Goal: Contribute content

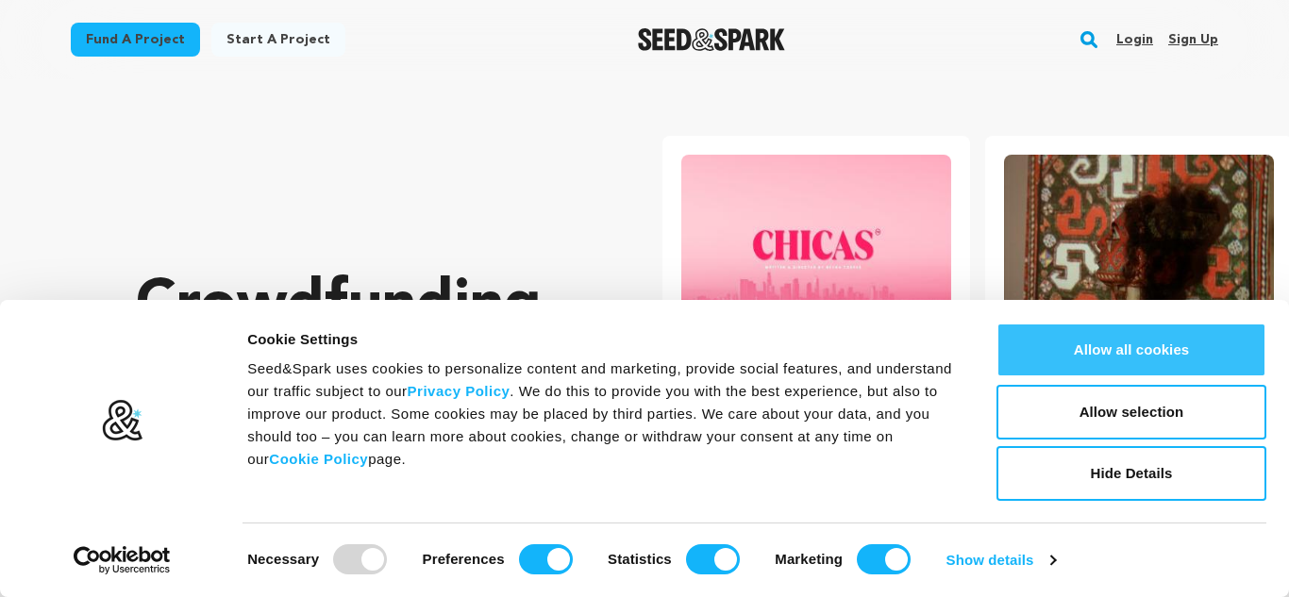
click at [1149, 362] on button "Allow all cookies" at bounding box center [1132, 350] width 270 height 55
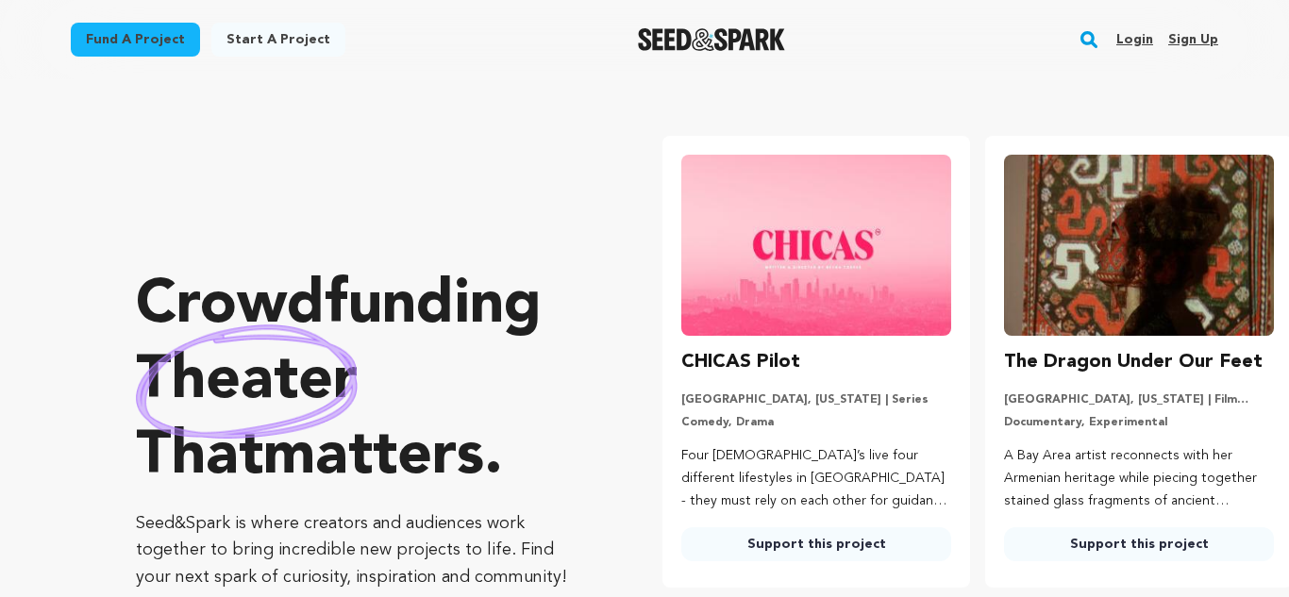
click at [124, 57] on div "Fund a project" at bounding box center [135, 44] width 129 height 42
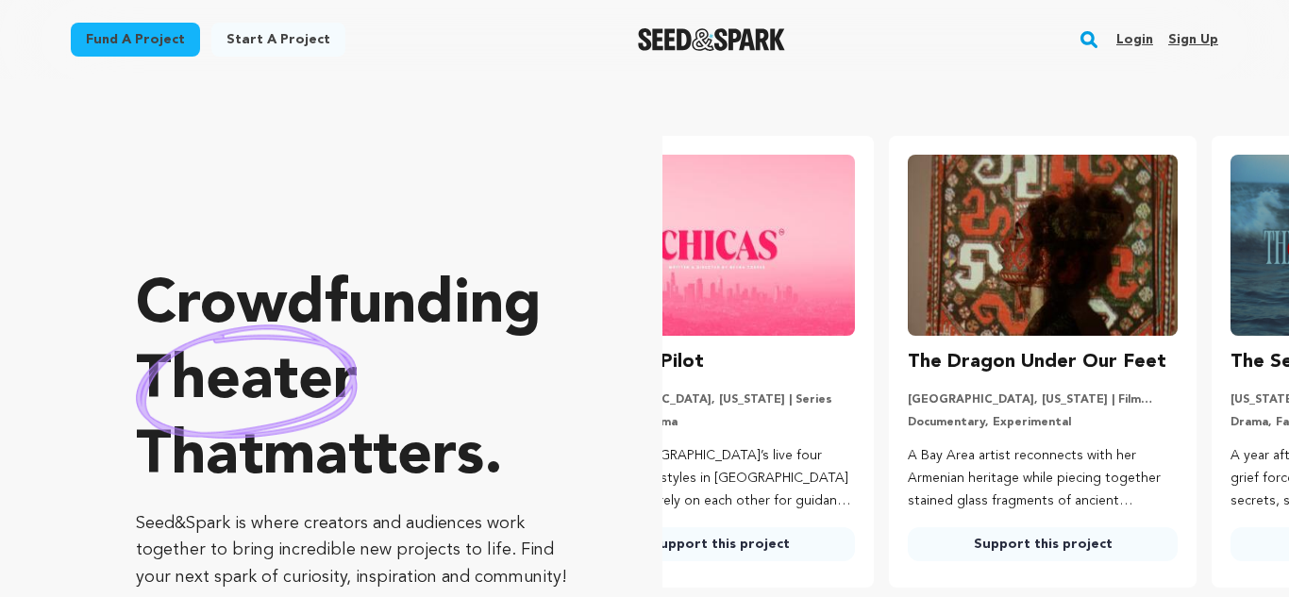
click at [221, 38] on link "Start a project" at bounding box center [278, 40] width 134 height 34
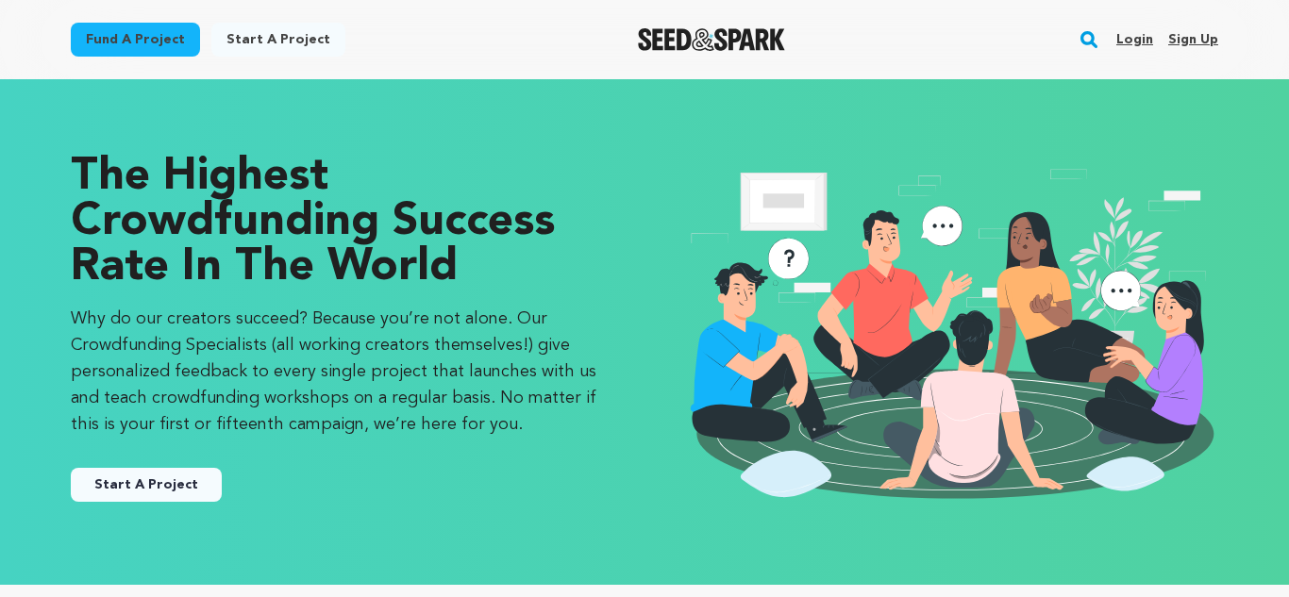
click at [162, 495] on link "Start A Project" at bounding box center [146, 485] width 151 height 34
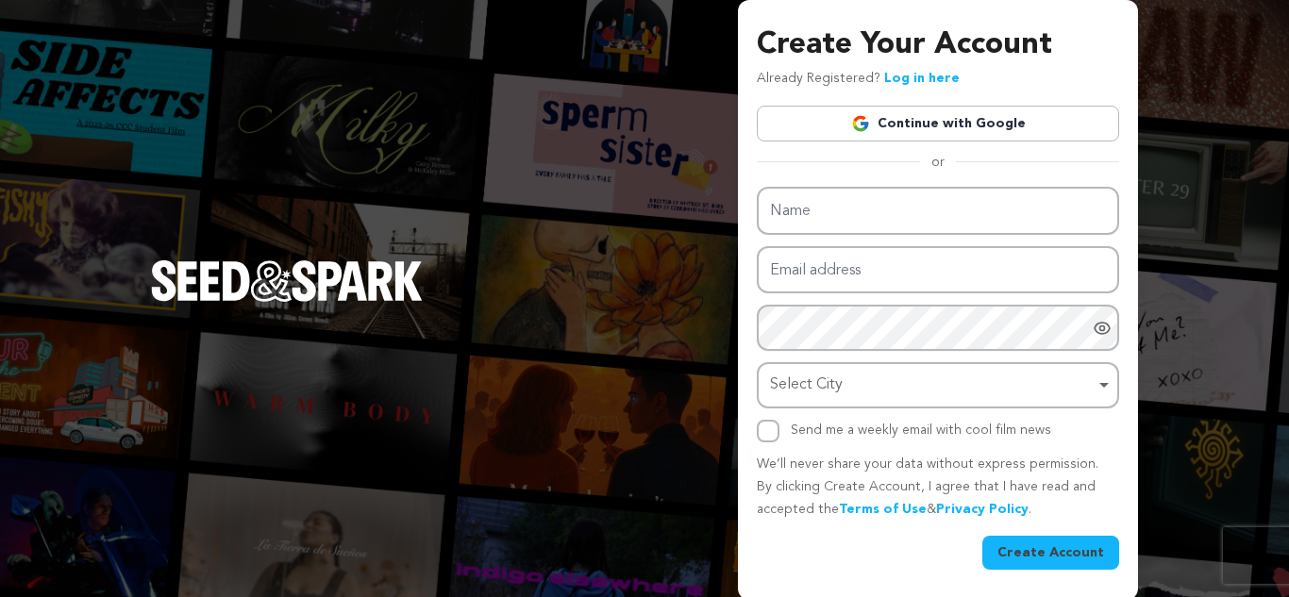
click at [162, 495] on div "Create Your Account Already Registered? Log in here Continue with Google or eyJ…" at bounding box center [644, 300] width 1289 height 600
click at [983, 132] on link "Continue with Google" at bounding box center [938, 124] width 362 height 36
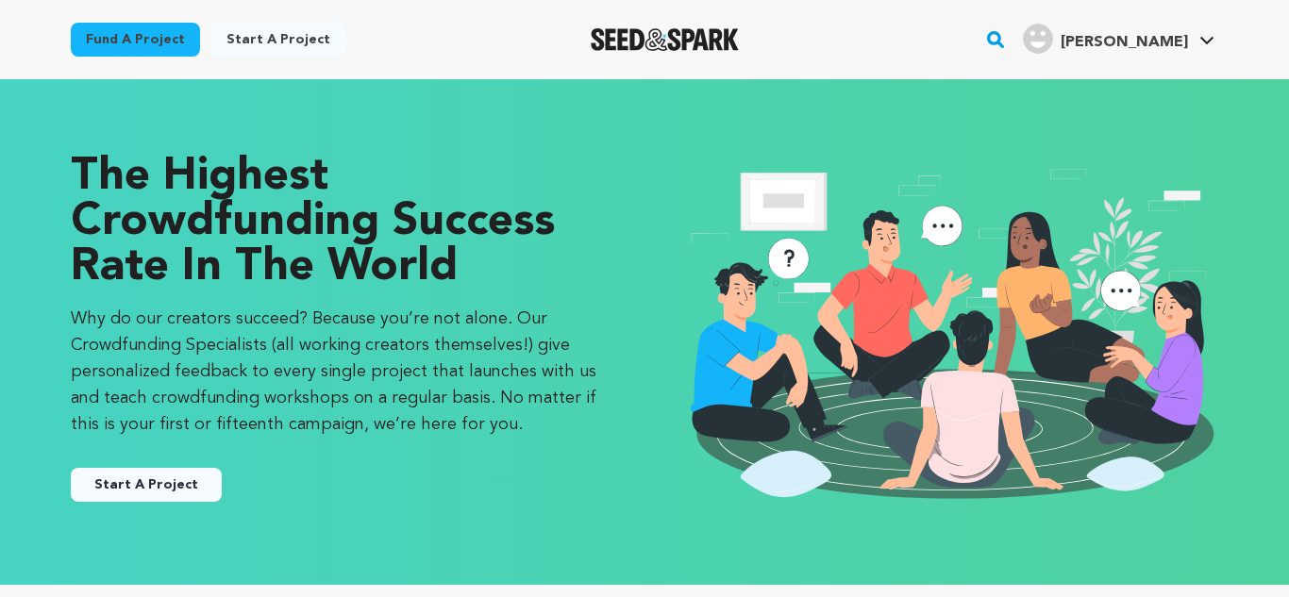
click at [160, 488] on button "Start A Project" at bounding box center [146, 485] width 151 height 34
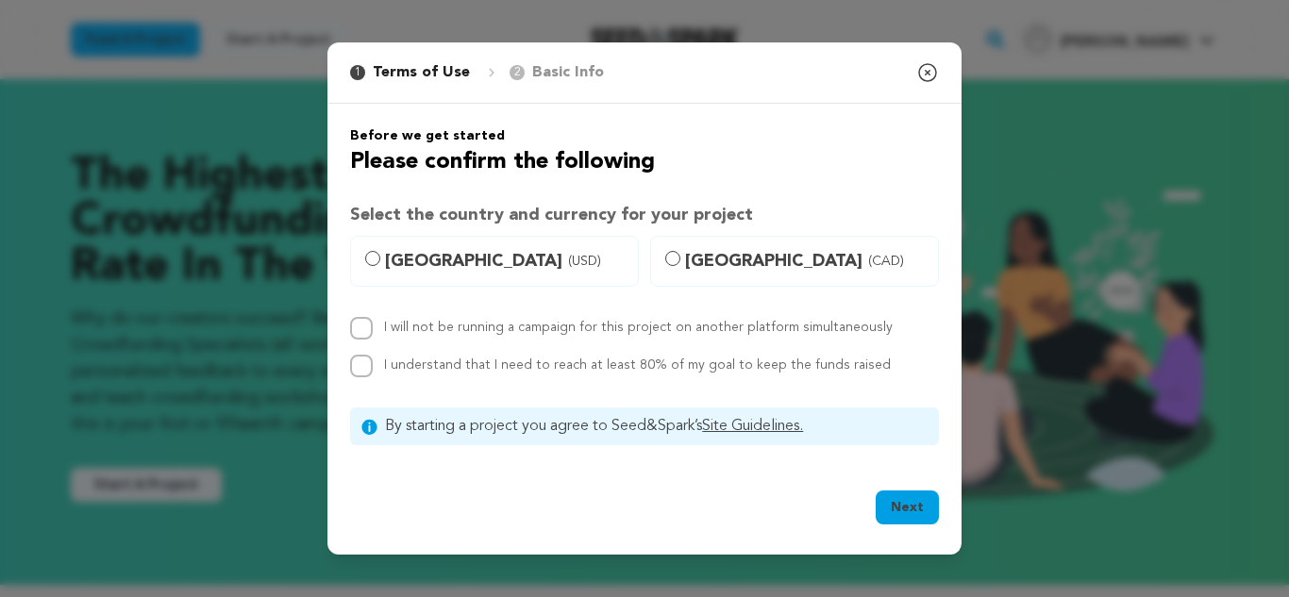
click at [385, 259] on span "[GEOGRAPHIC_DATA] (USD)" at bounding box center [506, 261] width 242 height 26
click at [380, 259] on input "[GEOGRAPHIC_DATA] (USD)" at bounding box center [372, 258] width 15 height 15
radio input "true"
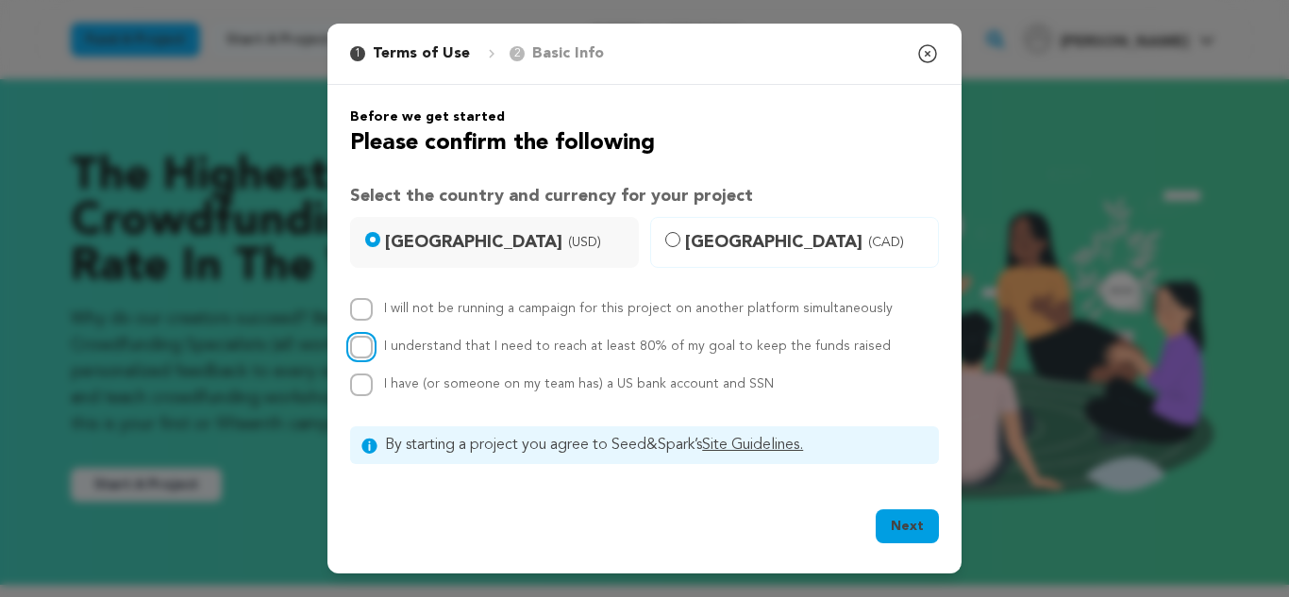
click at [360, 353] on input "I understand that I need to reach at least 80% of my goal to keep the funds rai…" at bounding box center [361, 347] width 23 height 23
checkbox input "true"
click at [362, 381] on input "I have (or someone on my team has) a US bank account and SSN" at bounding box center [361, 385] width 23 height 23
checkbox input "true"
click at [908, 547] on div "Next" at bounding box center [907, 531] width 63 height 42
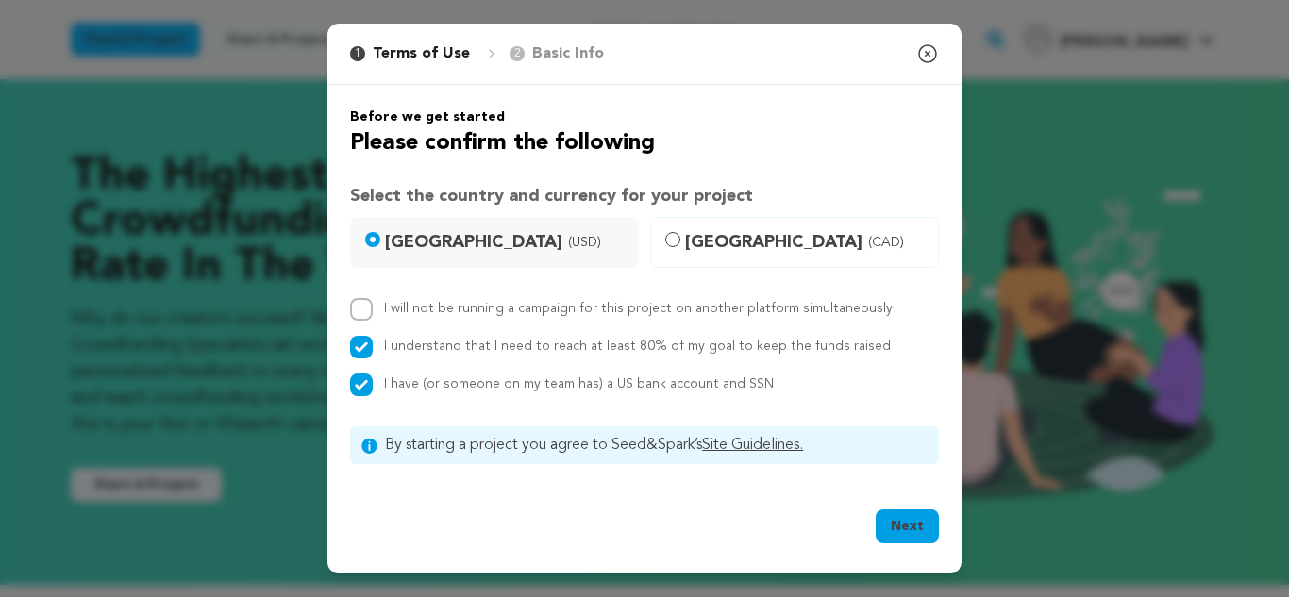
click at [907, 539] on button "Next" at bounding box center [907, 527] width 63 height 34
click at [368, 306] on input "I will not be running a campaign for this project on another platform simultane…" at bounding box center [361, 309] width 23 height 23
checkbox input "true"
click at [908, 539] on button "Next" at bounding box center [907, 527] width 63 height 34
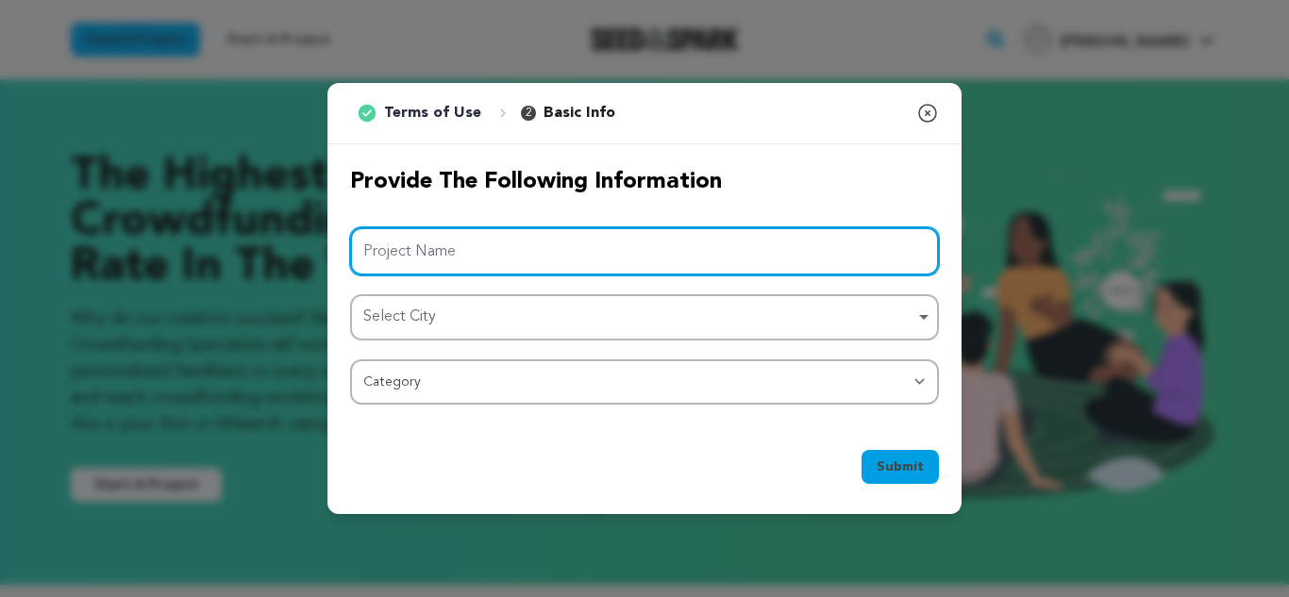
click at [451, 253] on input "Project Name" at bounding box center [644, 251] width 589 height 48
click at [586, 324] on div "Select City Remove item" at bounding box center [638, 317] width 551 height 27
type input "OCA Baseball Field"
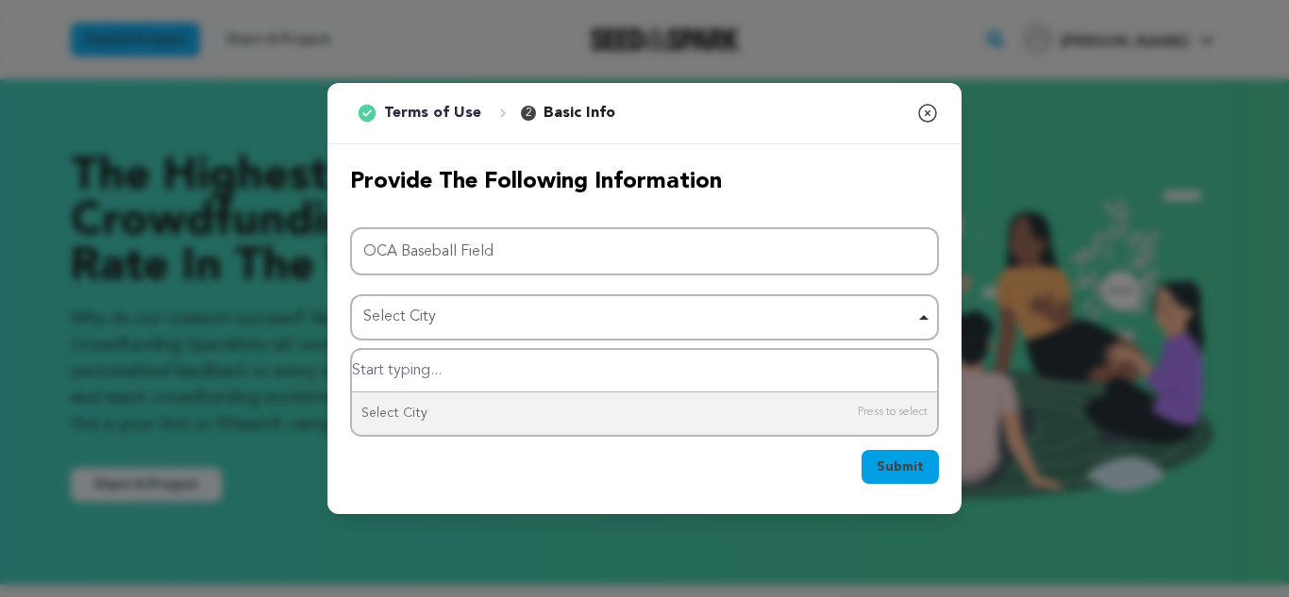
click at [490, 370] on input "Select City" at bounding box center [644, 371] width 585 height 42
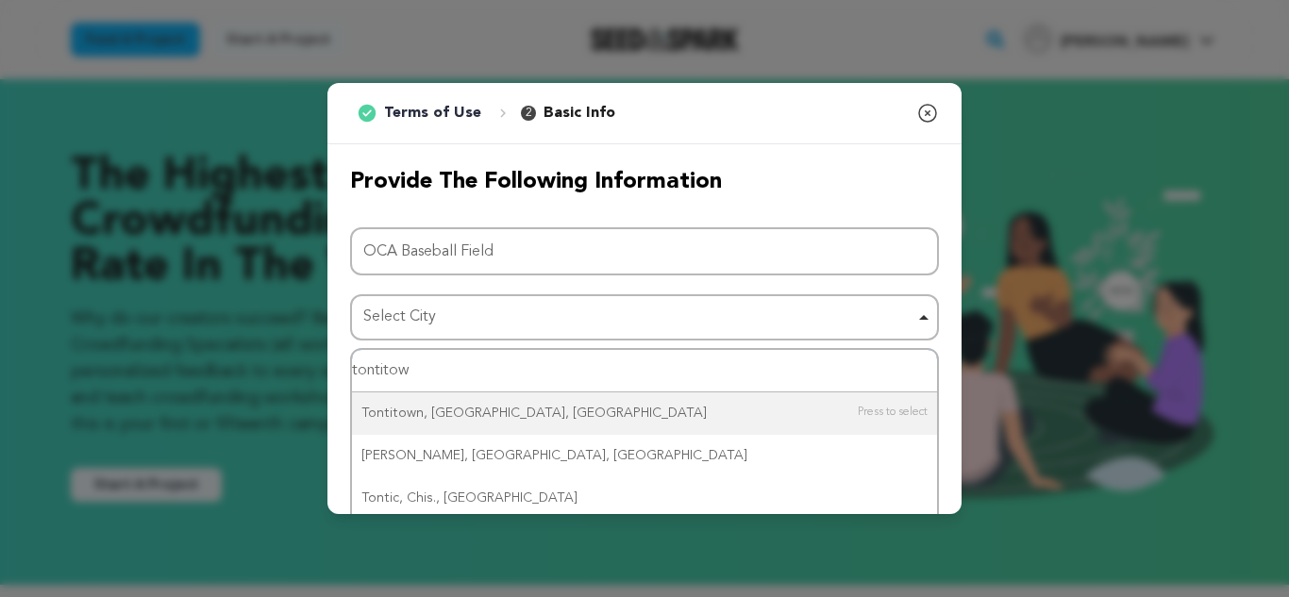
type input "tontitown"
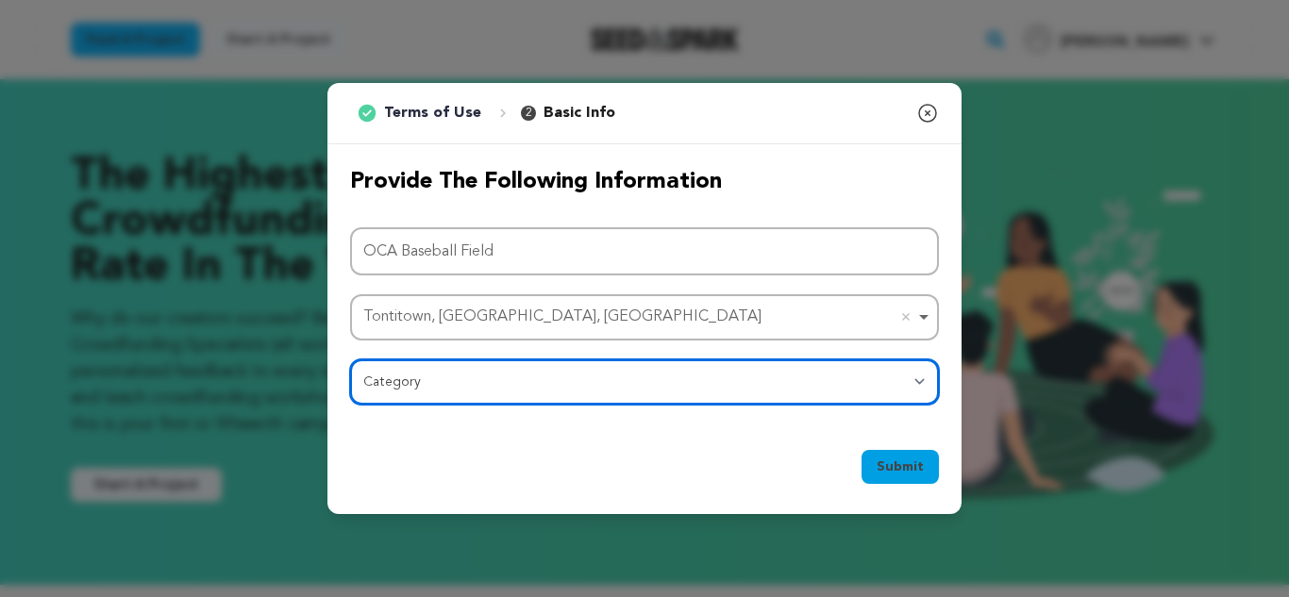
click at [482, 379] on select "Category Film Feature Film Short Series Film Festival Company Music Video VR Ex…" at bounding box center [644, 382] width 589 height 45
select select "10896"
click at [350, 360] on select "Category Film Feature Film Short Series Film Festival Company Music Video VR Ex…" at bounding box center [644, 382] width 589 height 45
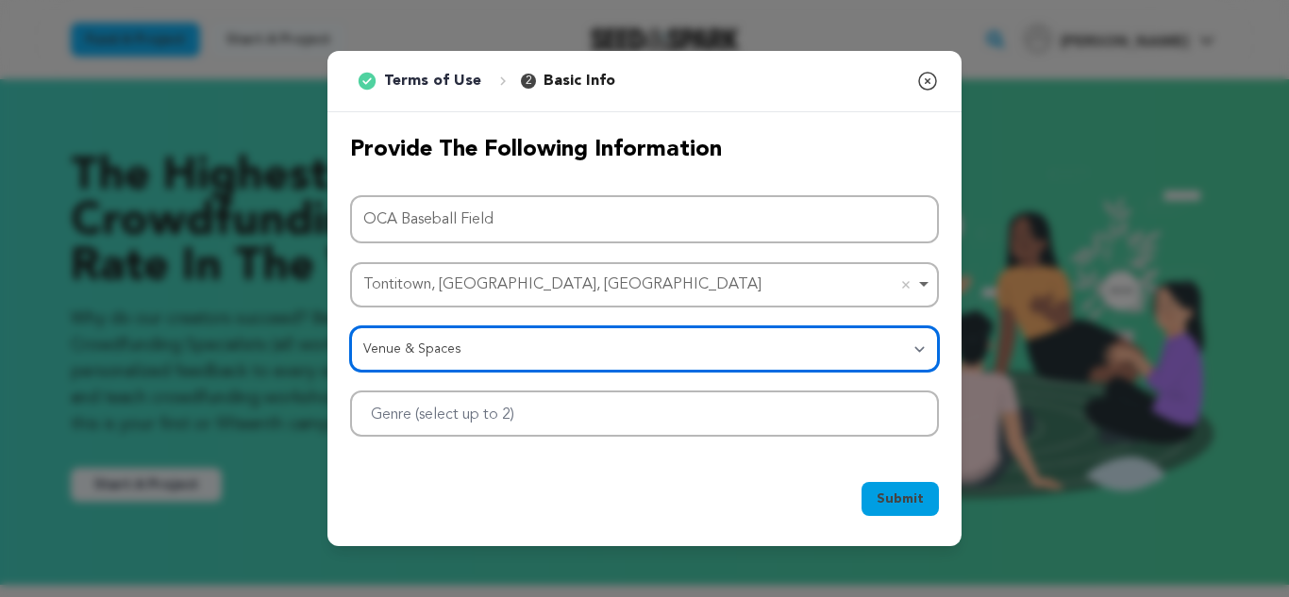
click at [589, 411] on div at bounding box center [644, 414] width 589 height 46
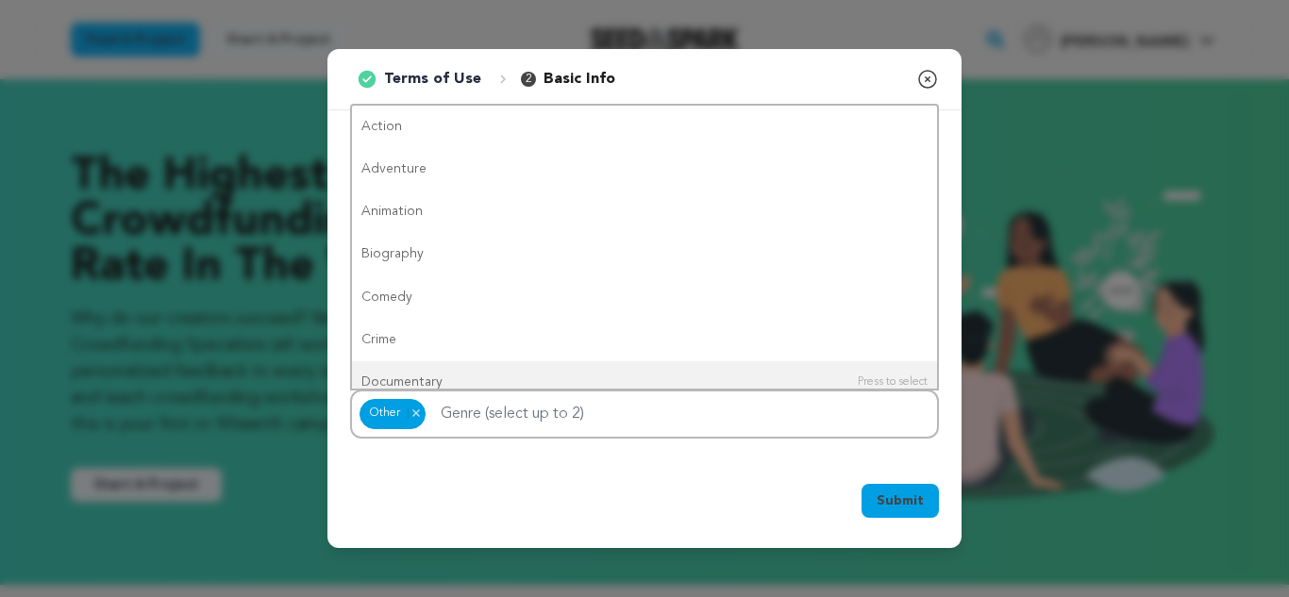
click at [923, 507] on span "Submit" at bounding box center [900, 501] width 47 height 19
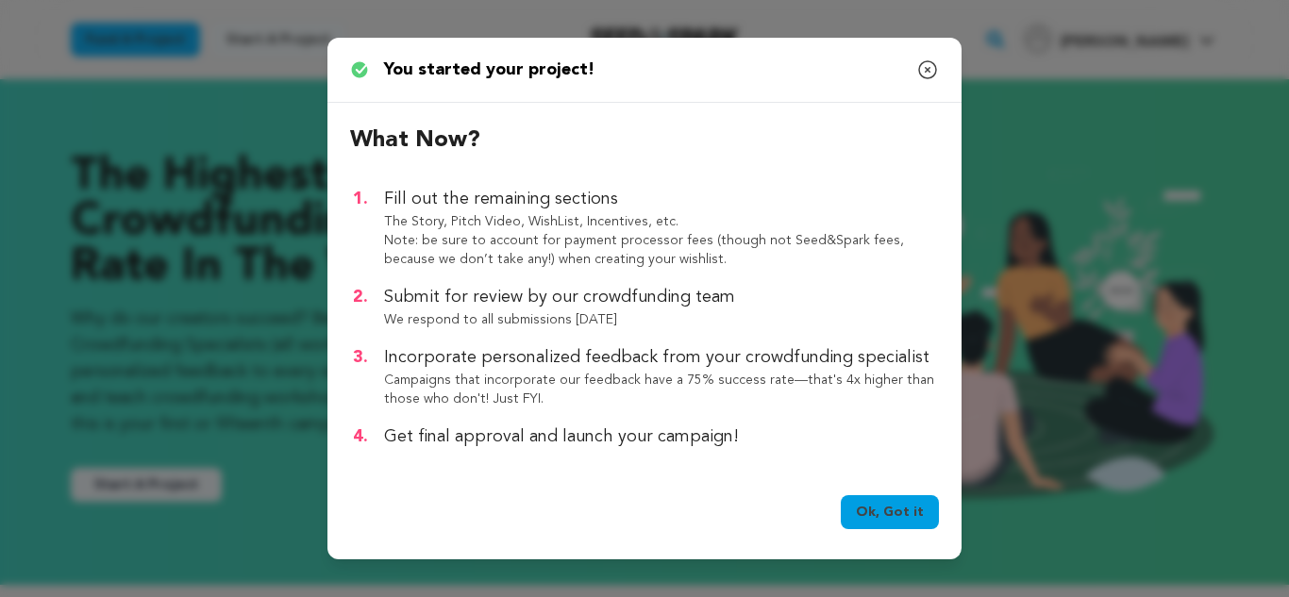
click at [927, 71] on icon "button" at bounding box center [927, 70] width 23 height 23
